Goal: Information Seeking & Learning: Learn about a topic

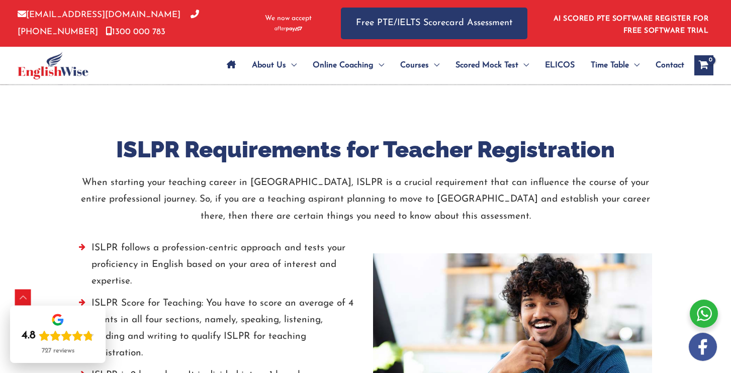
scroll to position [1337, 0]
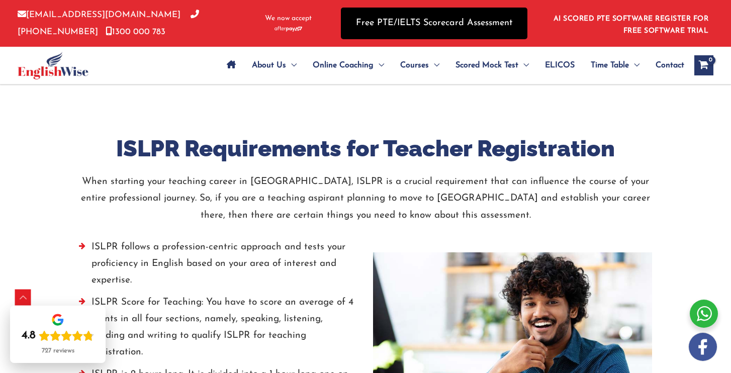
click at [449, 24] on link "Free PTE/IELTS Scorecard Assessment" at bounding box center [434, 24] width 186 height 32
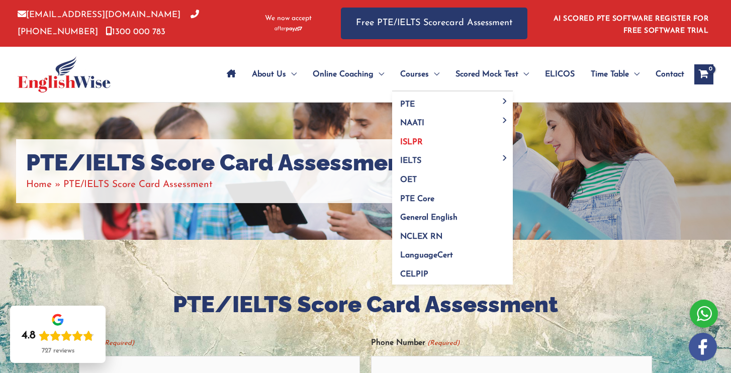
click at [428, 138] on link "ISLPR" at bounding box center [452, 138] width 121 height 19
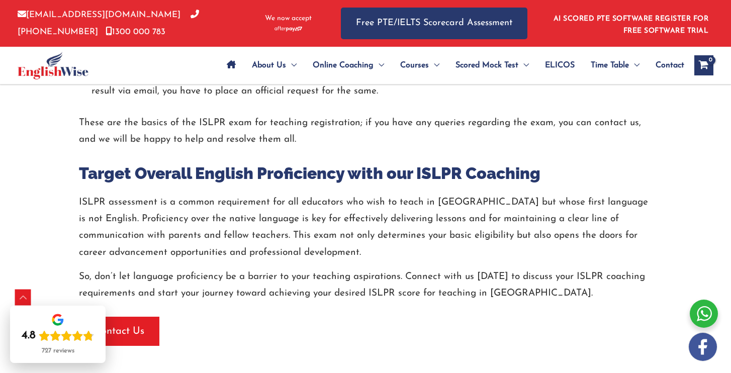
scroll to position [1788, 0]
